Goal: Find specific page/section: Find specific page/section

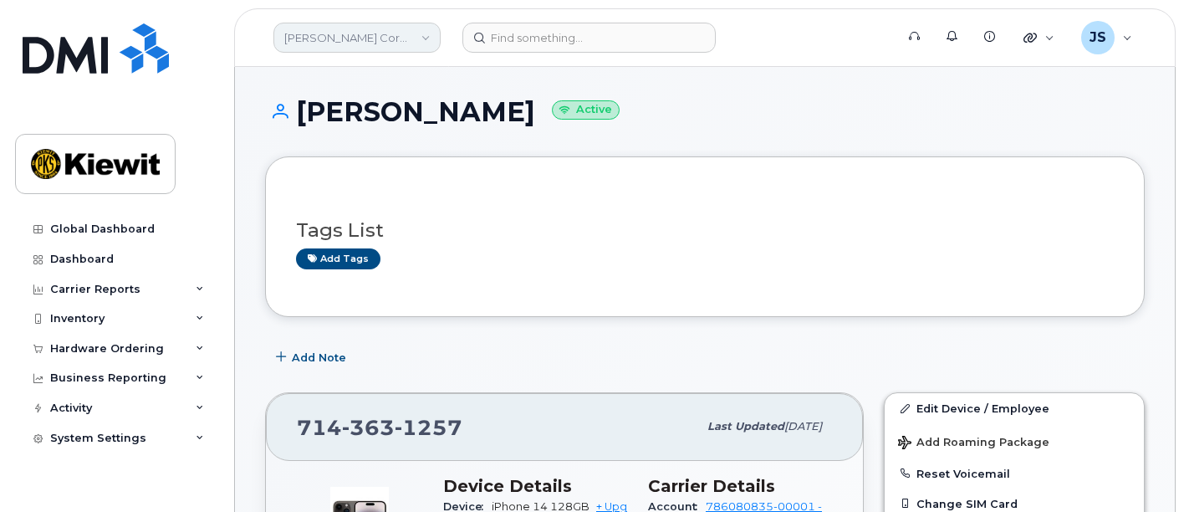
scroll to position [278, 0]
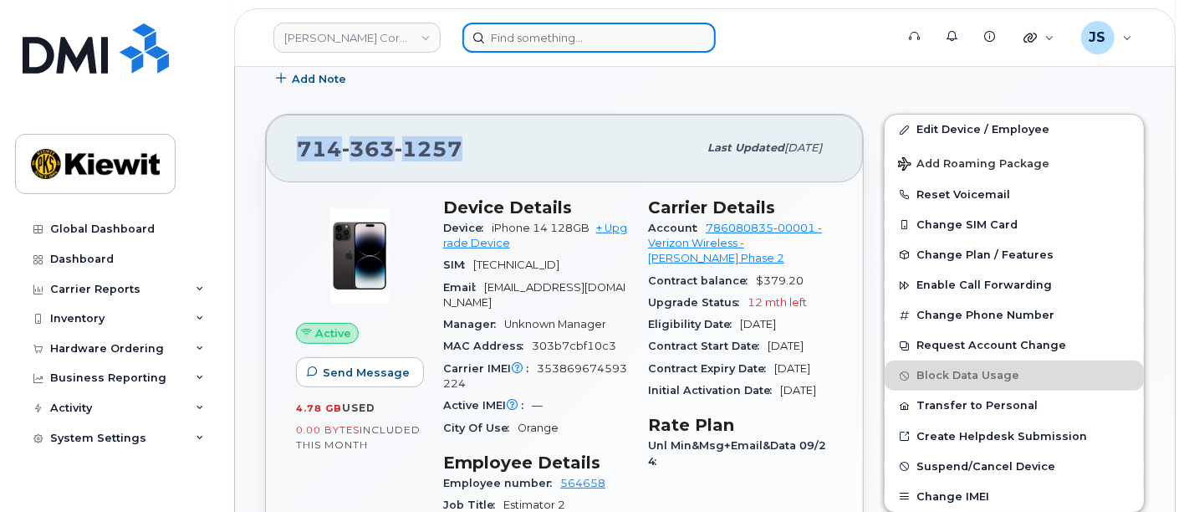
click at [669, 33] on input at bounding box center [588, 38] width 253 height 30
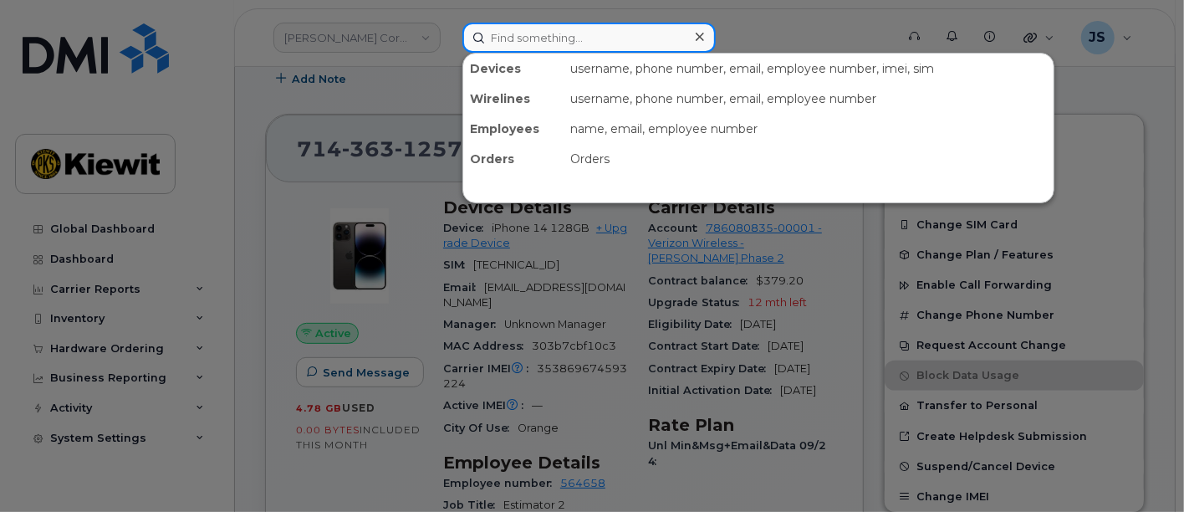
paste input "271899"
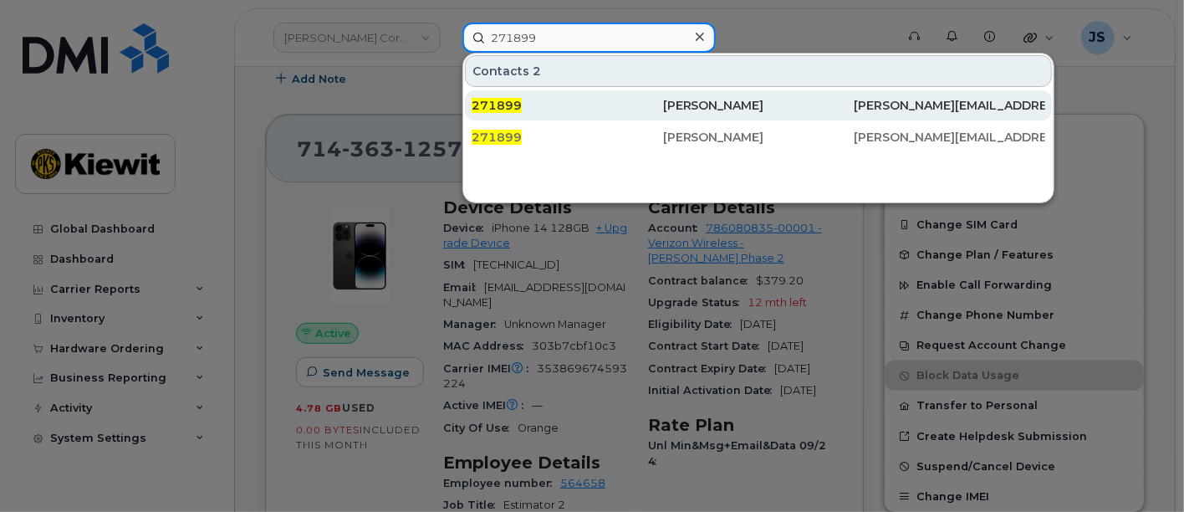
type input "271899"
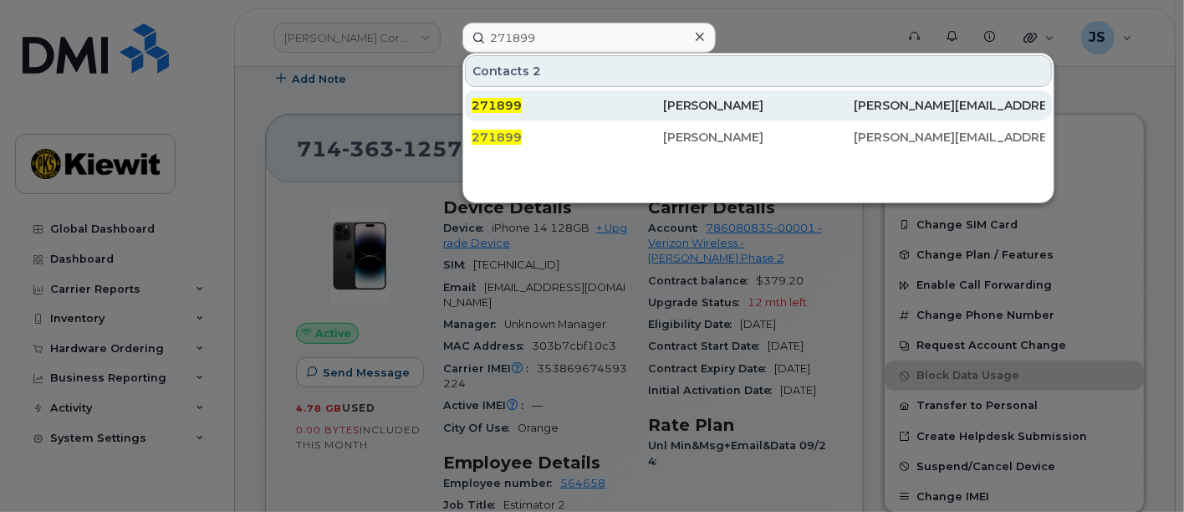
click at [609, 97] on div "271899" at bounding box center [566, 105] width 191 height 17
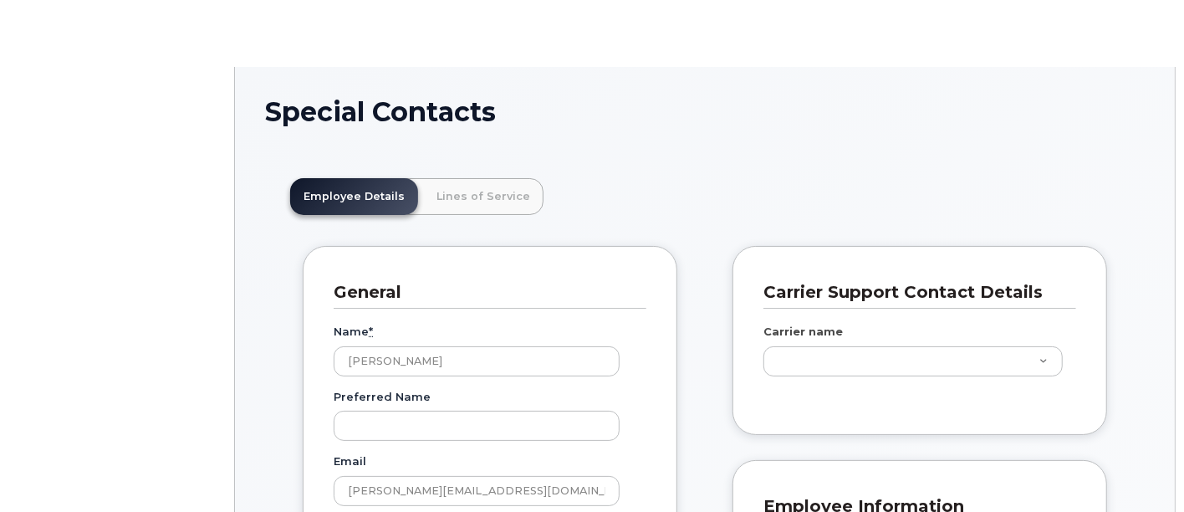
scroll to position [50, 0]
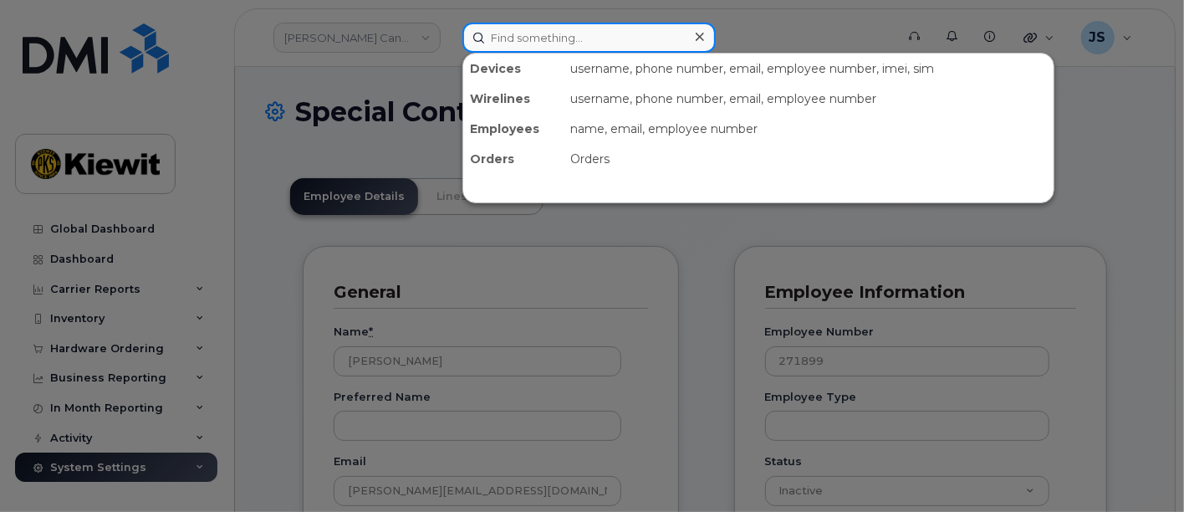
click at [537, 32] on input at bounding box center [588, 38] width 253 height 30
paste input "[PERSON_NAME]"
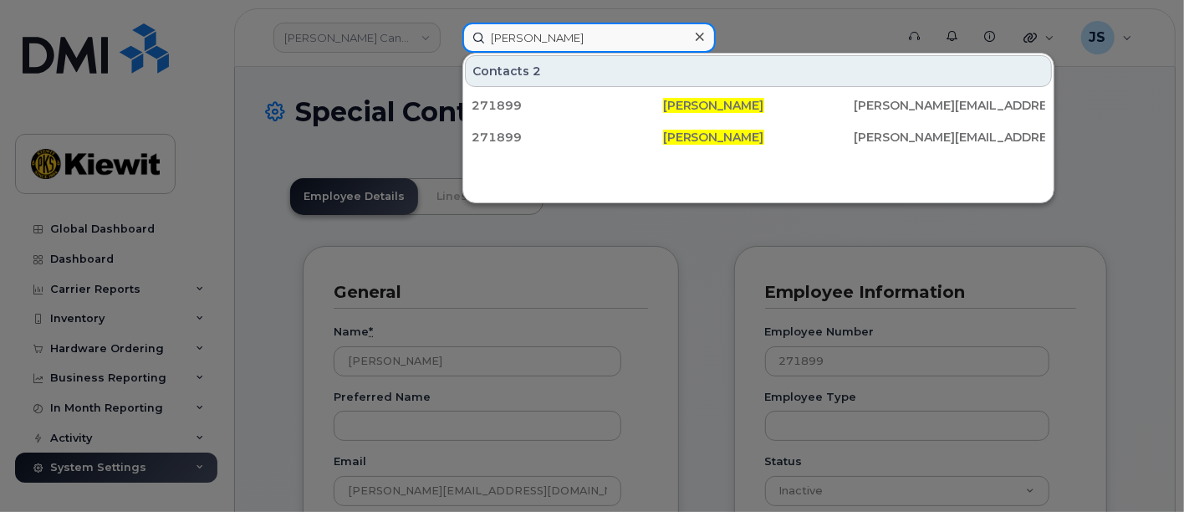
type input "[PERSON_NAME]"
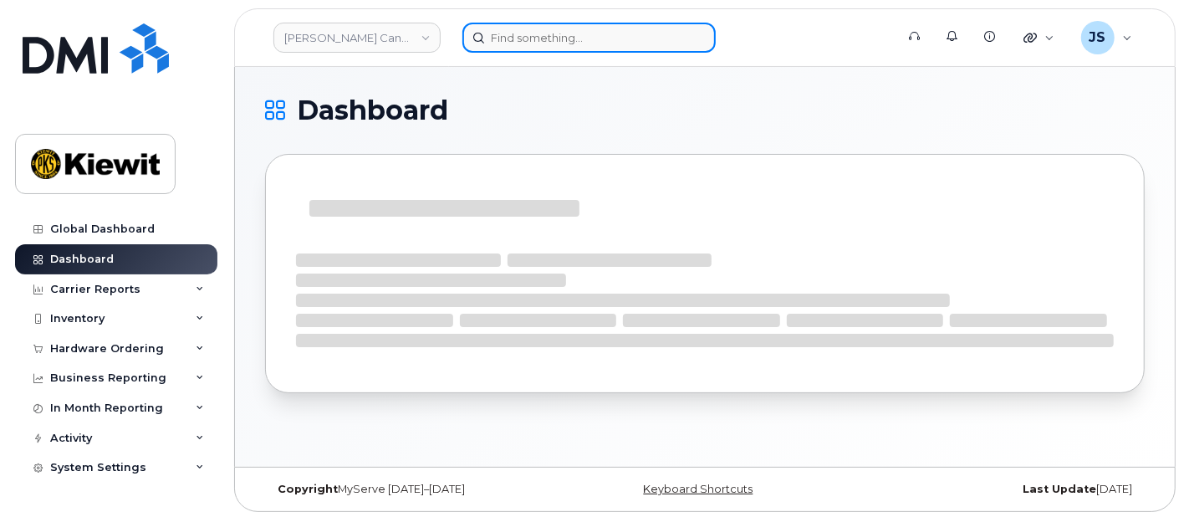
click at [563, 39] on input at bounding box center [588, 38] width 253 height 30
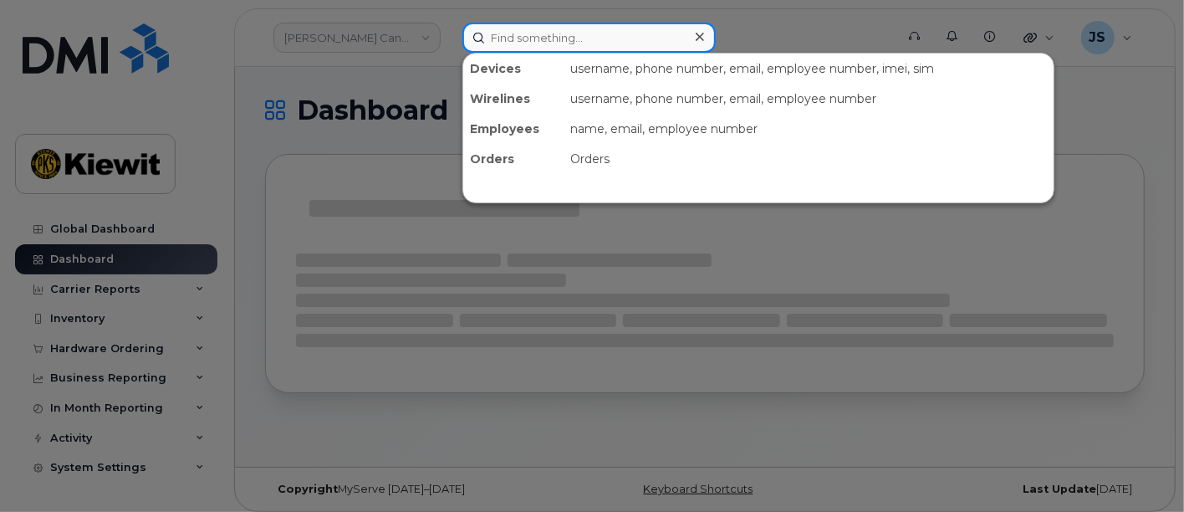
paste input "495236"
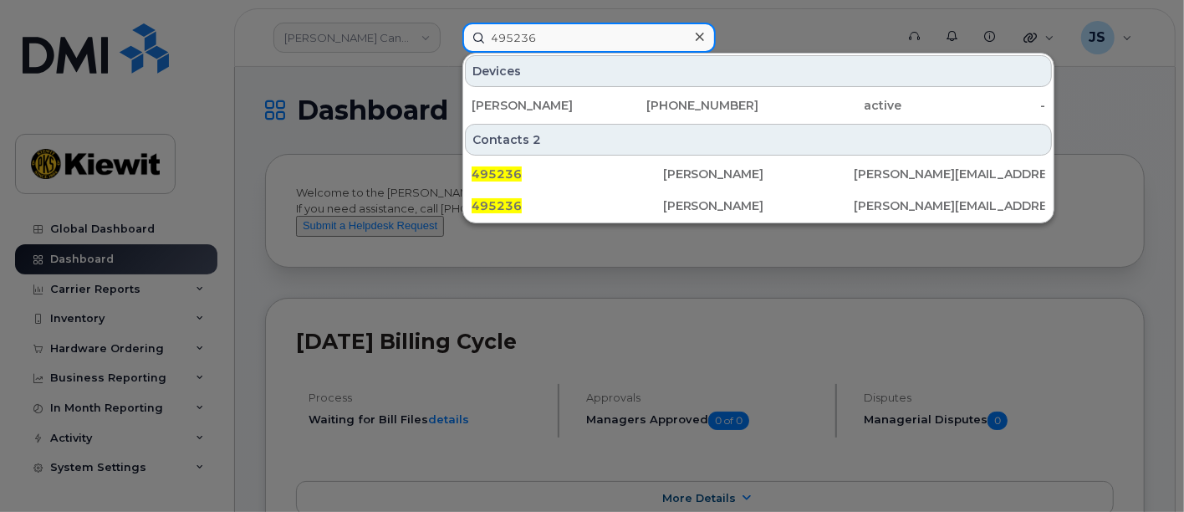
drag, startPoint x: 562, startPoint y: 46, endPoint x: 443, endPoint y: 51, distance: 118.8
click at [449, 51] on div "495236 Devices Christopher Hofmann 650-400-0684 active - Contacts 2 495236 Dway…" at bounding box center [673, 38] width 448 height 30
paste input "Dwayne Sides"
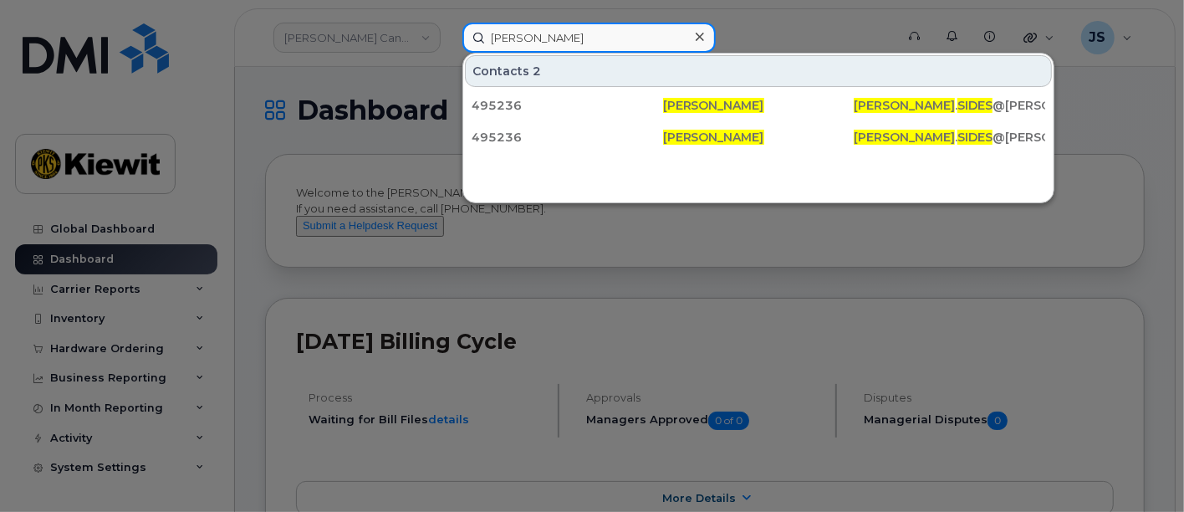
type input "Dwayne Sides"
